Goal: Go to known website: Go to known website

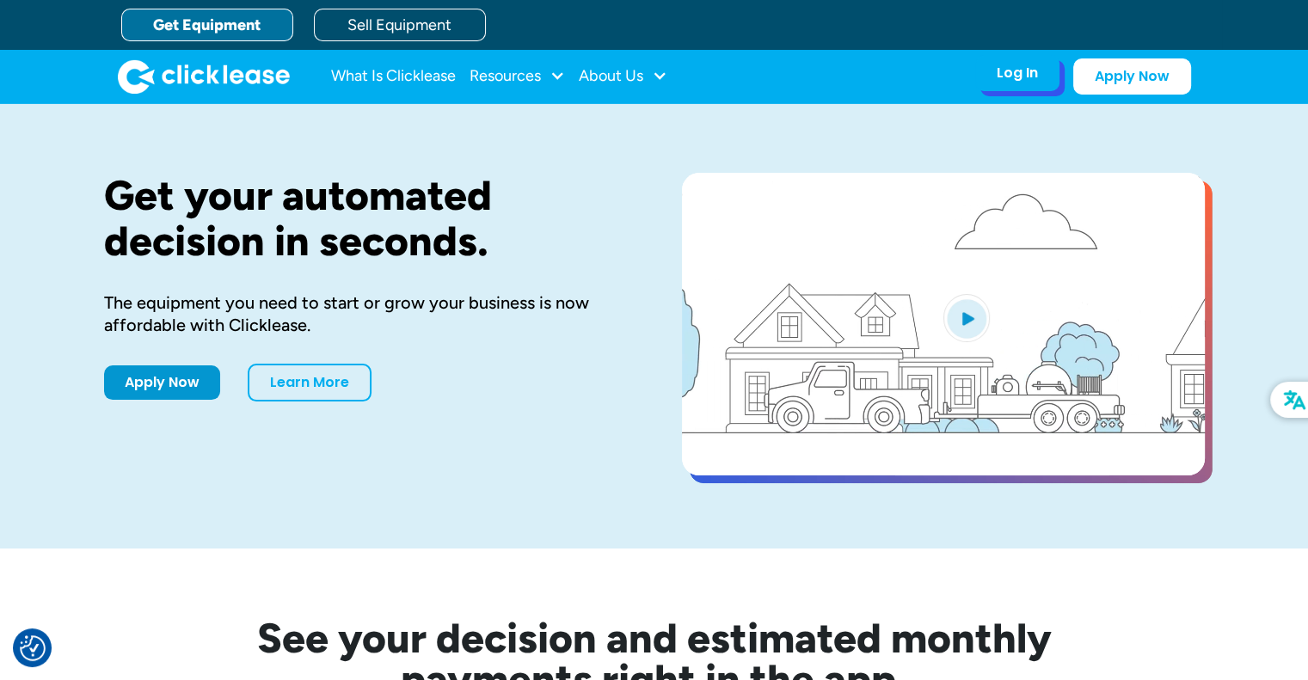
click at [991, 82] on div "Log In Account login I use Clicklease to get my equipment Partner Portal I offe…" at bounding box center [1017, 73] width 84 height 36
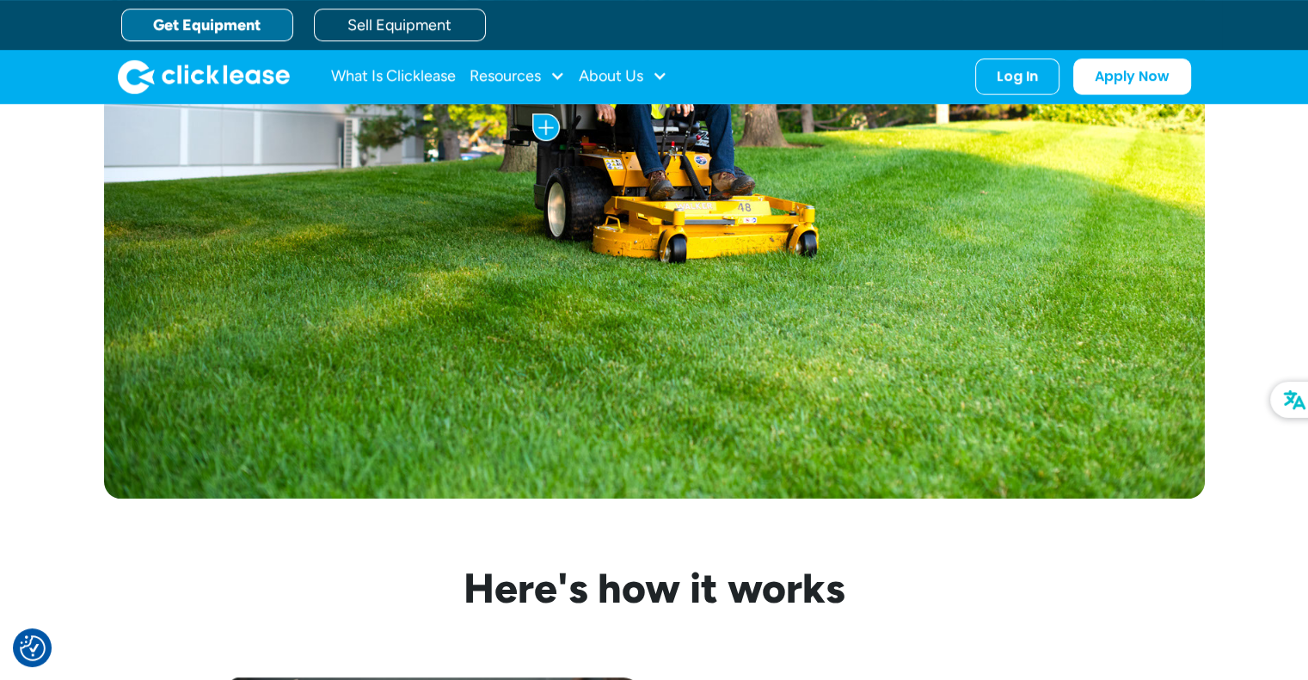
scroll to position [1032, 0]
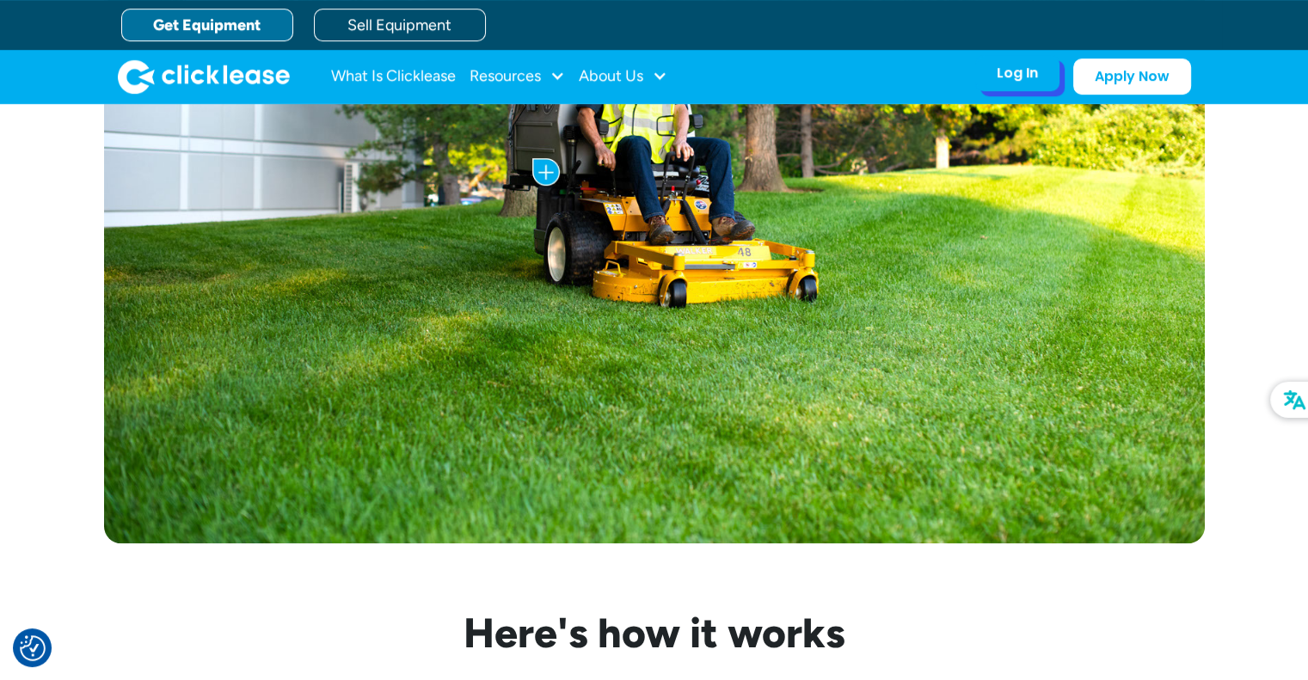
click at [1001, 83] on div "Log In Account login I use Clicklease to get my equipment Partner Portal I offe…" at bounding box center [1017, 73] width 84 height 36
click at [1009, 78] on div "Log In" at bounding box center [1017, 73] width 41 height 17
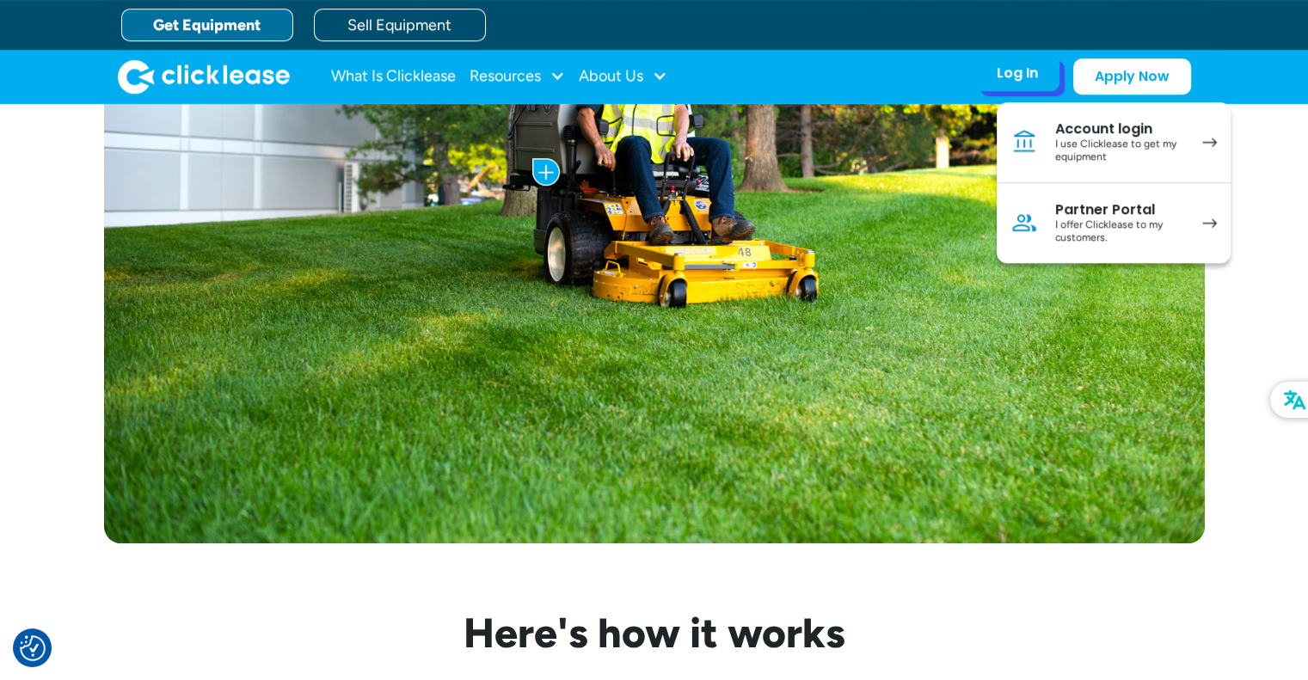
click at [1097, 209] on div "Partner Portal" at bounding box center [1120, 209] width 130 height 17
